Goal: Information Seeking & Learning: Learn about a topic

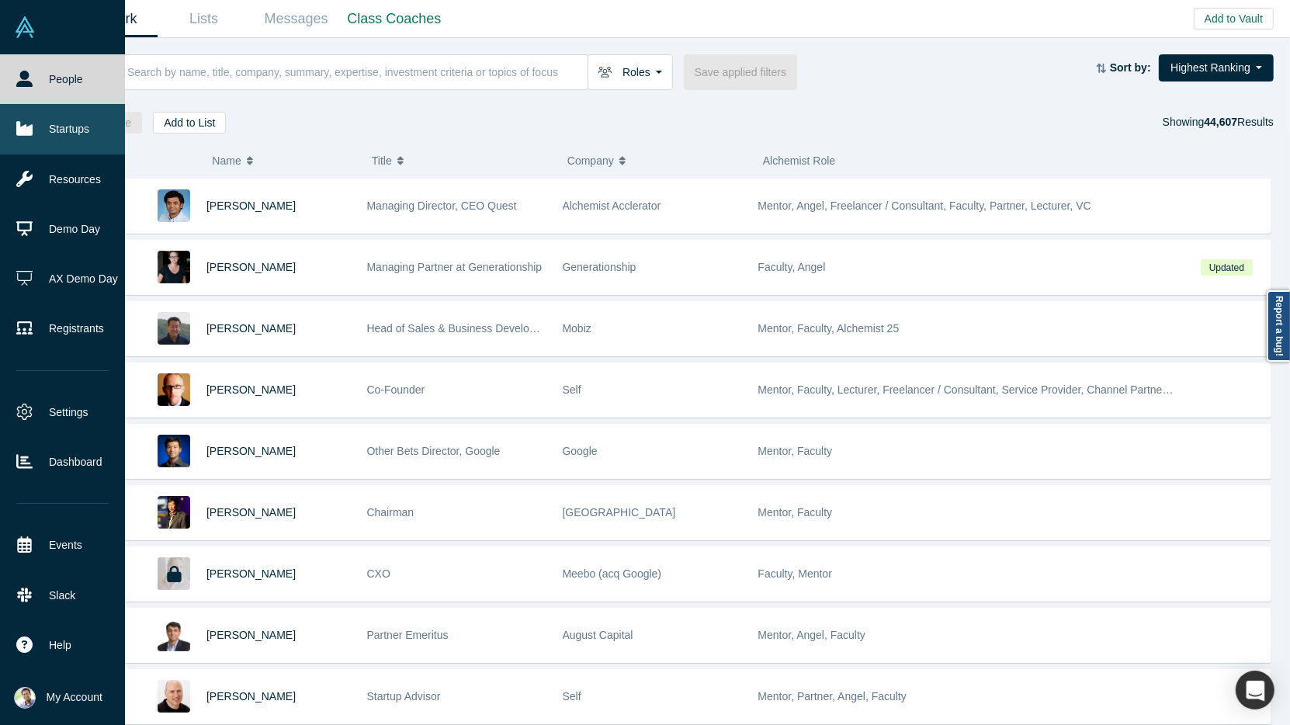
click at [63, 127] on link "Startups" at bounding box center [62, 129] width 125 height 50
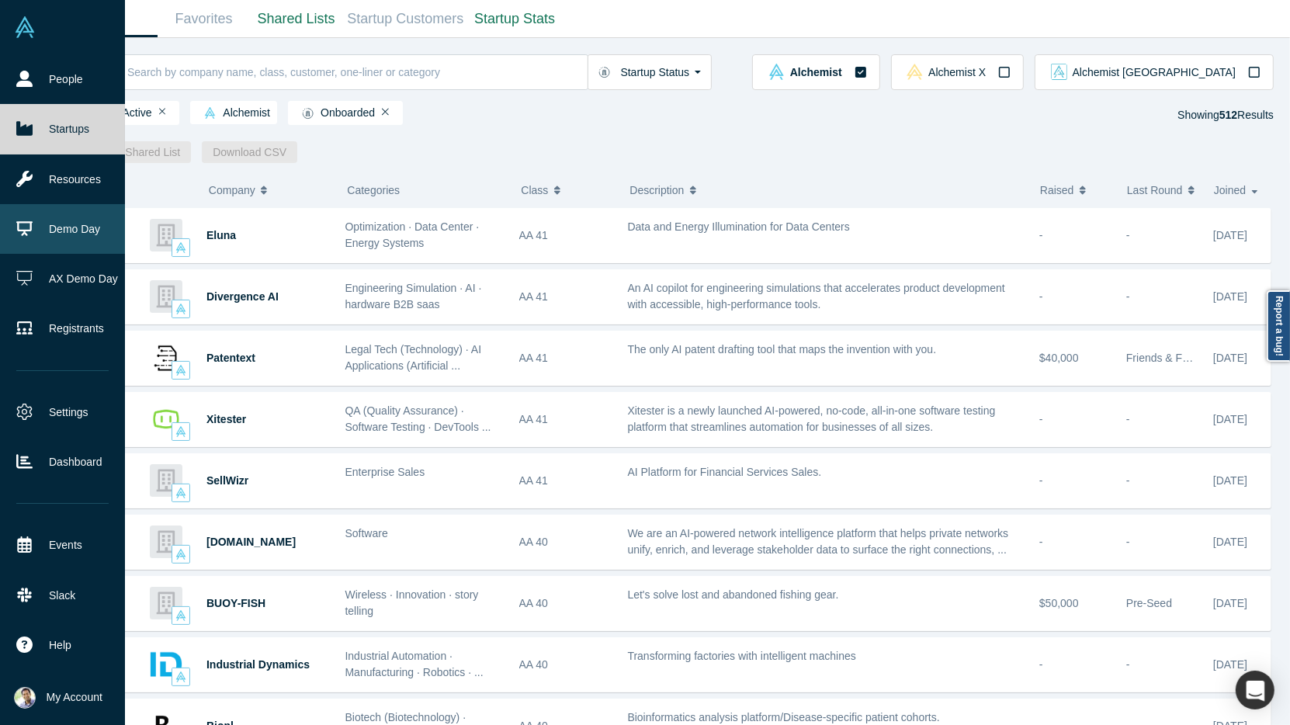
click at [60, 220] on link "Demo Day" at bounding box center [62, 229] width 125 height 50
